Goal: Information Seeking & Learning: Learn about a topic

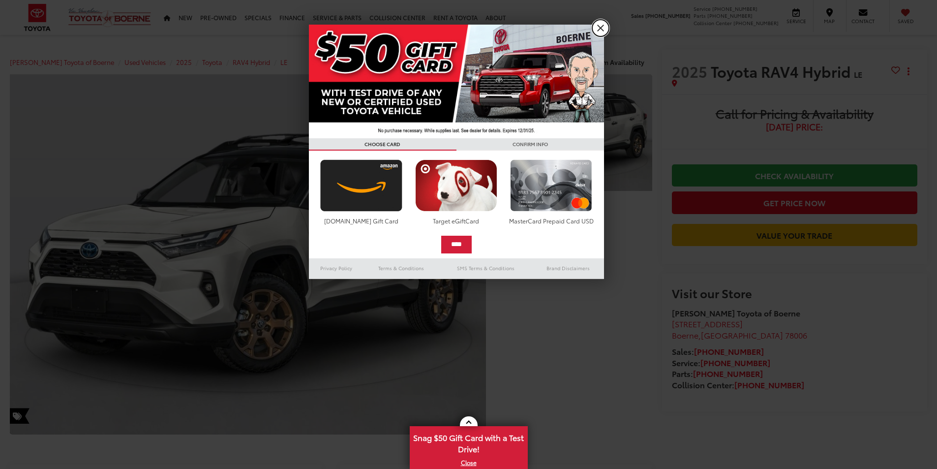
click at [602, 27] on link "X" at bounding box center [600, 28] width 17 height 17
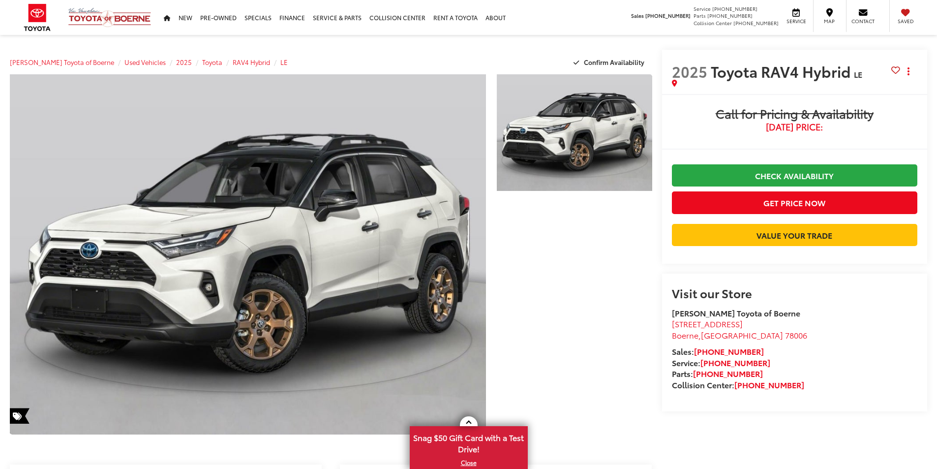
click at [689, 71] on span "2025" at bounding box center [689, 70] width 35 height 21
drag, startPoint x: 689, startPoint y: 71, endPoint x: 848, endPoint y: 73, distance: 158.4
click at [868, 74] on h2 "2025 Toyota RAV4 Hybrid LE" at bounding box center [781, 70] width 219 height 17
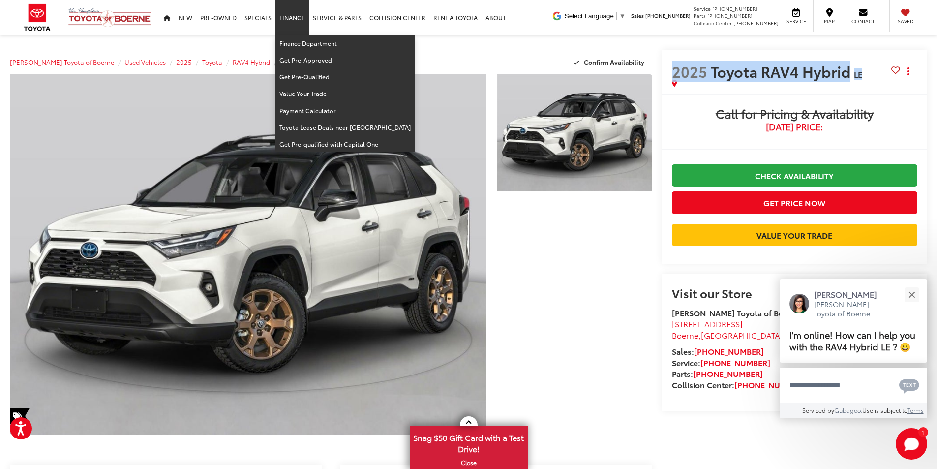
scroll to position [246, 0]
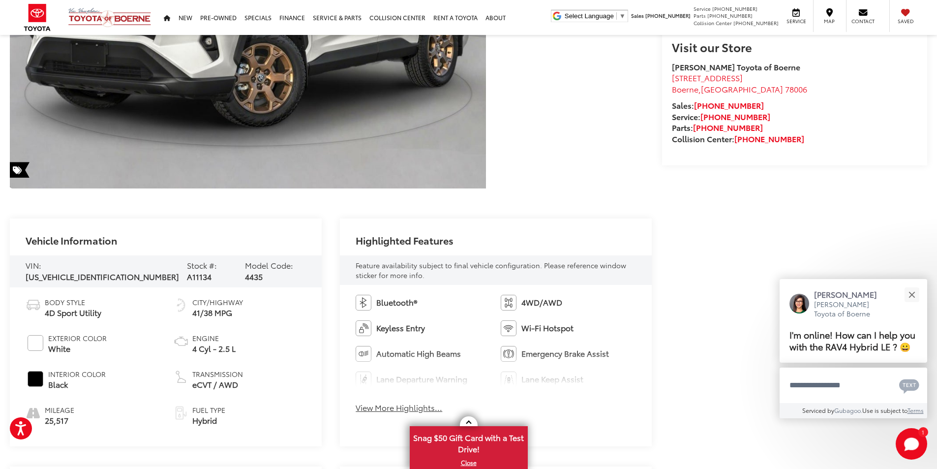
click at [183, 276] on div "VIN: [US_VEHICLE_IDENTIFICATION_NUMBER] Stock #: A11134 Model Code: 4435" at bounding box center [166, 271] width 312 height 32
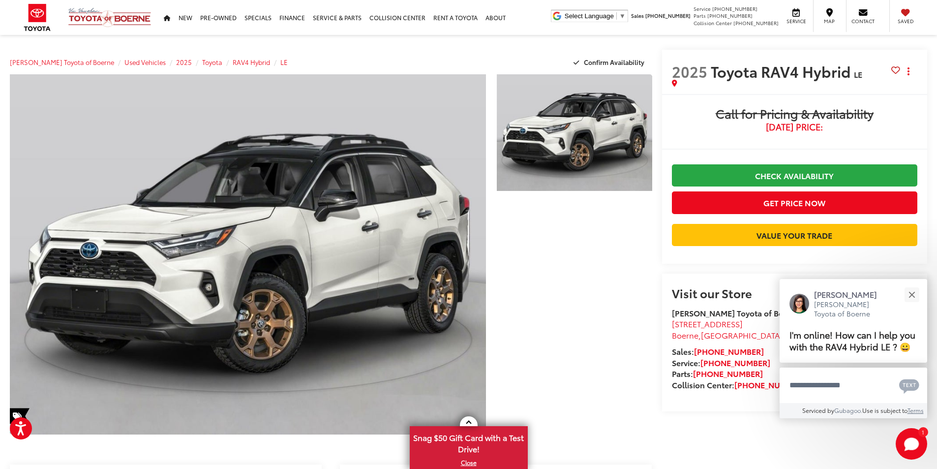
click at [812, 77] on span "Toyota RAV4 Hybrid" at bounding box center [782, 70] width 143 height 21
drag, startPoint x: 812, startPoint y: 77, endPoint x: 858, endPoint y: 77, distance: 45.2
click at [862, 76] on h2 "2025 Toyota RAV4 Hybrid LE" at bounding box center [781, 70] width 219 height 17
click at [779, 69] on span "Toyota RAV4 Hybrid" at bounding box center [782, 70] width 143 height 21
copy div "RAV4 Hybrid LE"
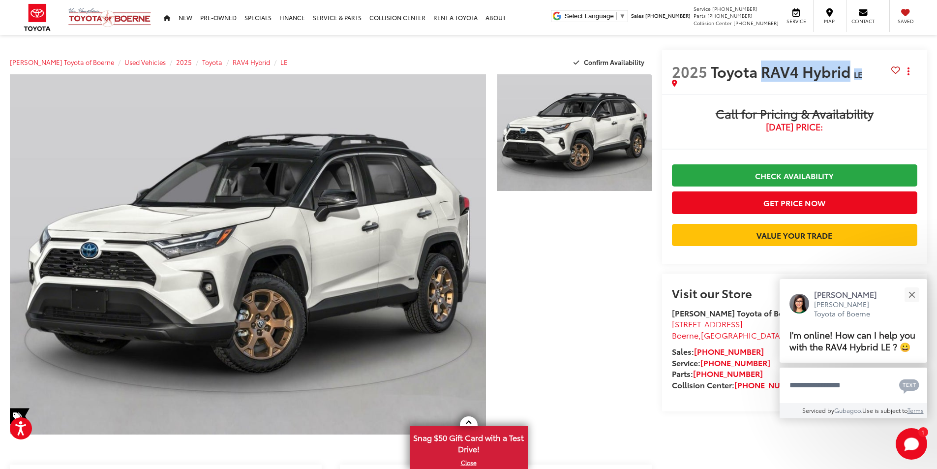
drag, startPoint x: 779, startPoint y: 69, endPoint x: 878, endPoint y: 76, distance: 99.1
click at [878, 76] on h2 "2025 Toyota RAV4 Hybrid LE" at bounding box center [781, 70] width 219 height 17
click at [695, 69] on span "2025" at bounding box center [689, 70] width 35 height 21
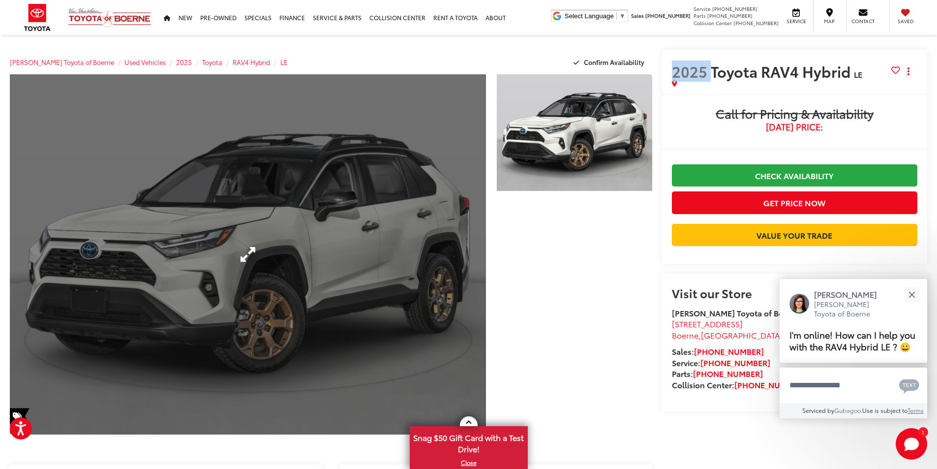
copy span "2025"
